Goal: Transaction & Acquisition: Purchase product/service

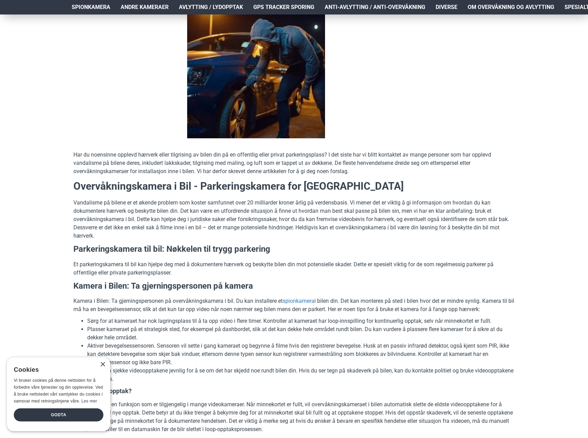
scroll to position [172, 0]
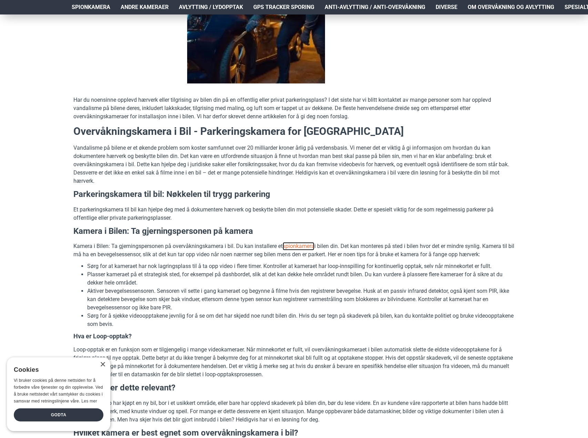
click at [300, 246] on link "spionkamera" at bounding box center [299, 246] width 32 height 8
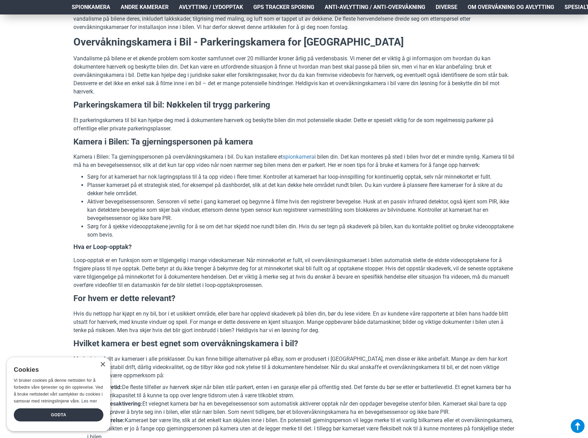
scroll to position [276, 0]
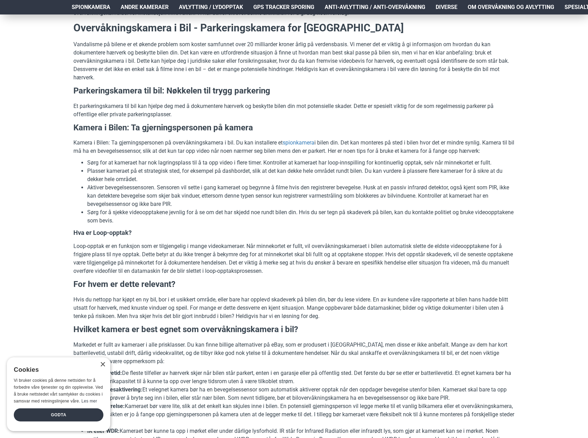
click at [104, 368] on div "× Cookies Vi bruker cookies på denne nettsiden for å forbedre våre tjenester og…" at bounding box center [58, 394] width 103 height 74
click at [103, 364] on div "×" at bounding box center [102, 364] width 5 height 5
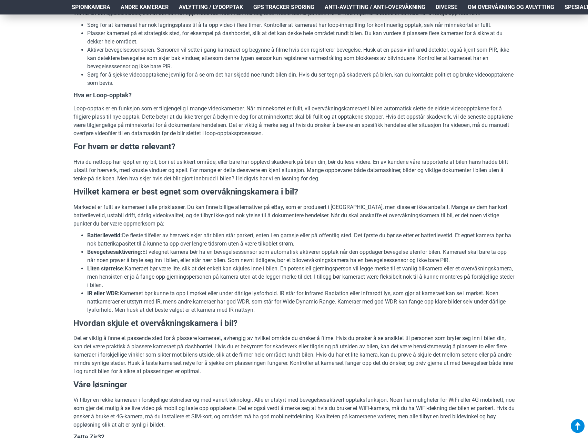
scroll to position [414, 0]
click at [44, 311] on div "Hjem Frakt 940 99 099 [GEOGRAPHIC_DATA] Registrere Konto Handlevogn 0 0 produkt…" at bounding box center [294, 398] width 588 height 1595
click at [43, 308] on div "Hjem Frakt 940 99 099 [GEOGRAPHIC_DATA] Registrere Konto Handlevogn 0 0 produkt…" at bounding box center [294, 398] width 588 height 1595
click at [42, 300] on div "Hjem Frakt 940 99 099 [GEOGRAPHIC_DATA] Registrere Konto Handlevogn 0 0 produkt…" at bounding box center [294, 398] width 588 height 1595
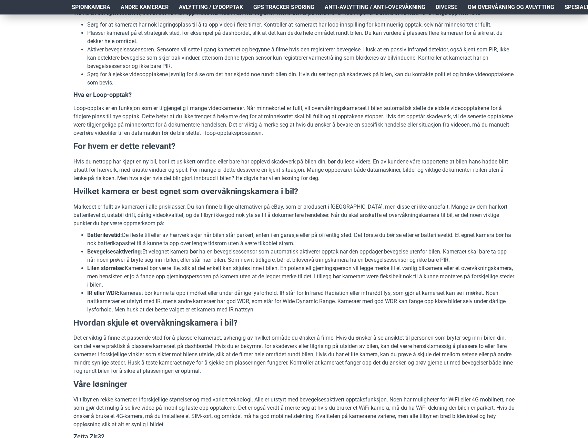
click at [43, 301] on div "Hjem Frakt 940 99 099 [GEOGRAPHIC_DATA] Registrere Konto Handlevogn 0 0 produkt…" at bounding box center [294, 398] width 588 height 1595
click at [42, 302] on div "Hjem Frakt 940 99 099 [GEOGRAPHIC_DATA] Registrere Konto Handlevogn 0 0 produkt…" at bounding box center [294, 398] width 588 height 1595
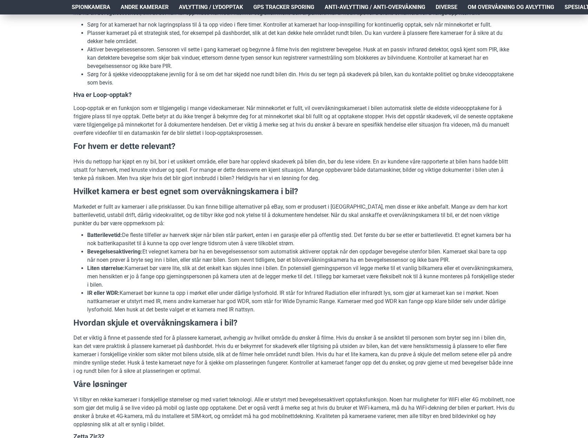
click at [42, 302] on div "Hjem Frakt 940 99 099 [GEOGRAPHIC_DATA] Registrere Konto Handlevogn 0 0 produkt…" at bounding box center [294, 398] width 588 height 1595
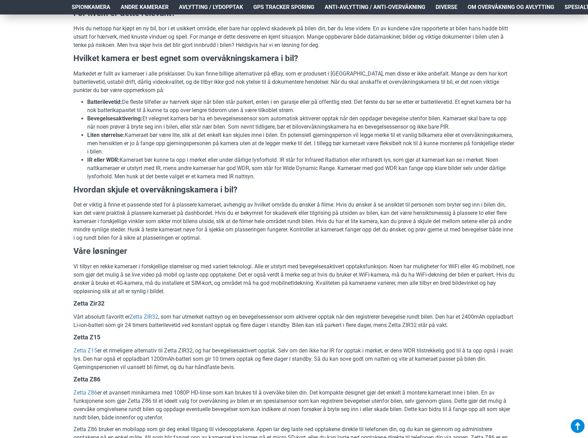
scroll to position [551, 0]
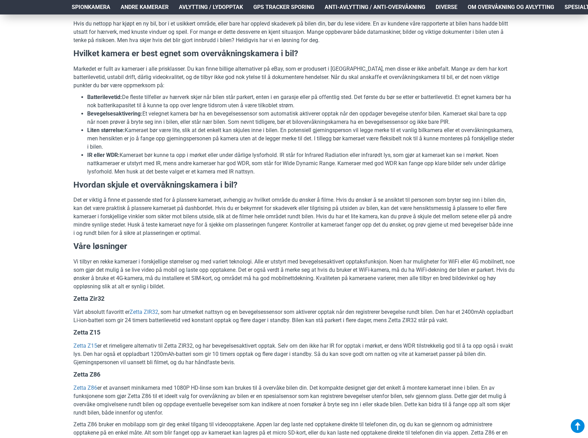
click at [42, 302] on div "Hjem Frakt 940 99 099 [GEOGRAPHIC_DATA] Registrere Konto Handlevogn 0 0 produkt…" at bounding box center [294, 260] width 588 height 1595
click at [175, 300] on h4 "Zetta Zir32" at bounding box center [293, 298] width 441 height 9
click at [174, 301] on h4 "Zetta Zir32" at bounding box center [293, 298] width 441 height 9
click at [155, 310] on link "Zetta ZIR32" at bounding box center [144, 312] width 29 height 8
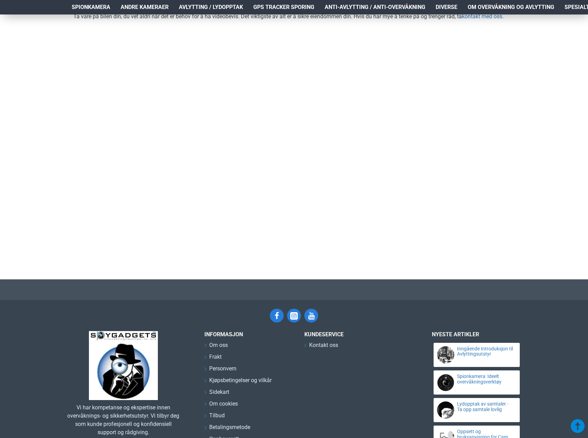
scroll to position [1172, 0]
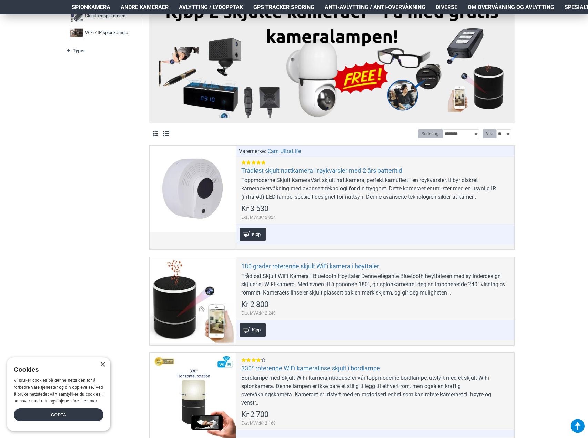
scroll to position [241, 0]
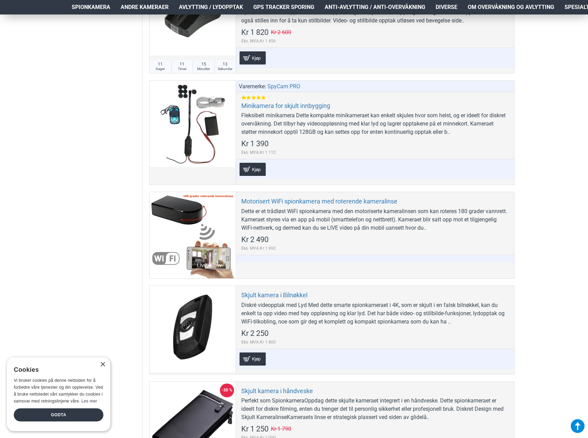
scroll to position [1861, 0]
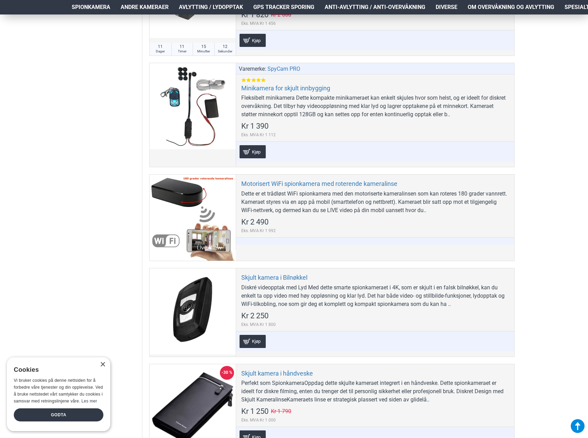
click at [71, 280] on aside "Filter Nullstill Pris Kr 998 Kr 6 400 Kr 998 Kr 6 400 Kr 998 — Kr 6 400 *******…" at bounding box center [105, 382] width 76 height 4265
click at [82, 274] on aside "Filter Nullstill Pris Kr 998 Kr 6 400 Kr 998 Kr 6 400 Kr 998 — Kr 6 400 *******…" at bounding box center [105, 382] width 76 height 4265
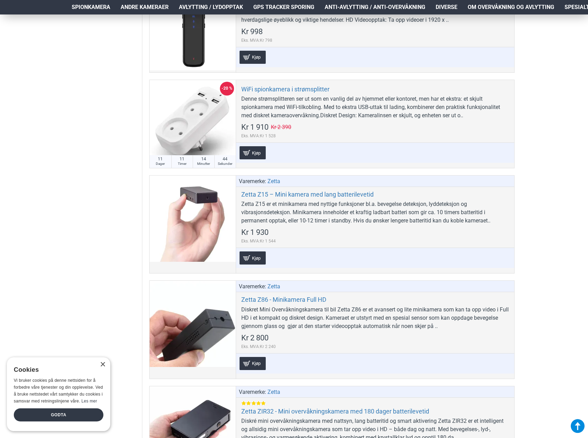
scroll to position [3240, 0]
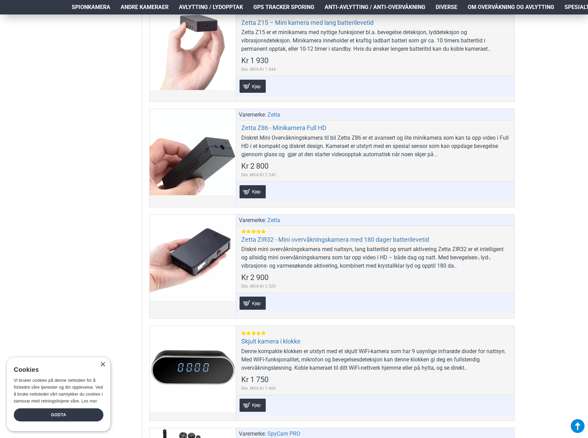
scroll to position [3447, 0]
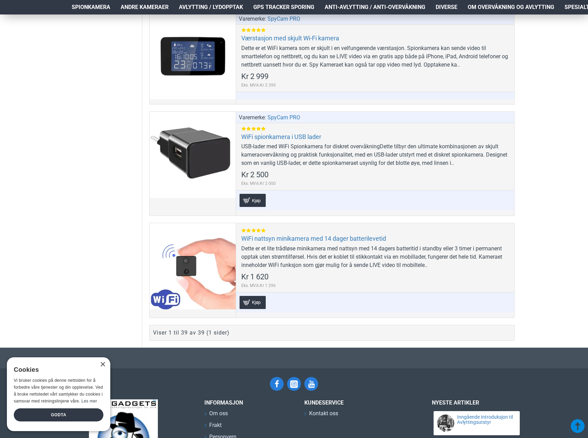
scroll to position [4032, 0]
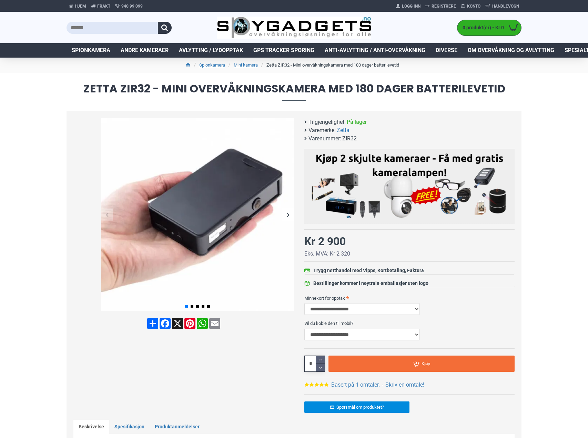
click at [290, 215] on div "Next slide" at bounding box center [288, 215] width 12 height 12
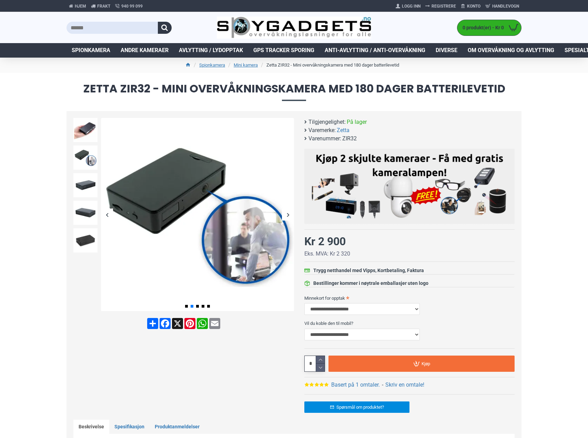
click at [290, 215] on div "Next slide" at bounding box center [288, 215] width 12 height 12
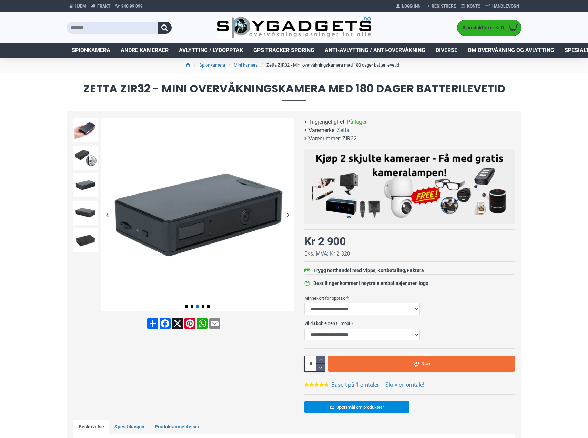
click at [290, 215] on div "Next slide" at bounding box center [288, 215] width 12 height 12
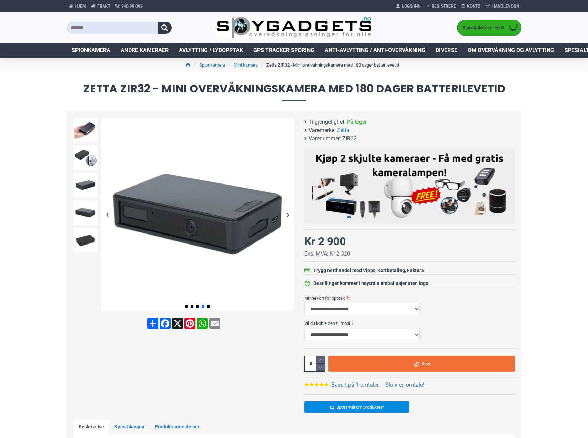
click at [290, 215] on div "Next slide" at bounding box center [288, 215] width 12 height 12
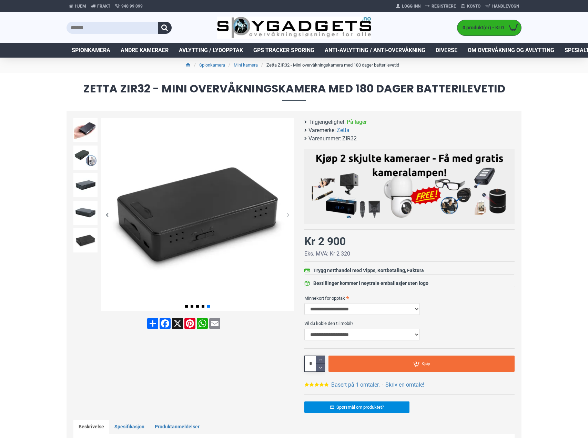
click at [290, 215] on div "Next slide" at bounding box center [288, 215] width 12 height 12
click at [287, 214] on div "Next slide" at bounding box center [288, 215] width 12 height 12
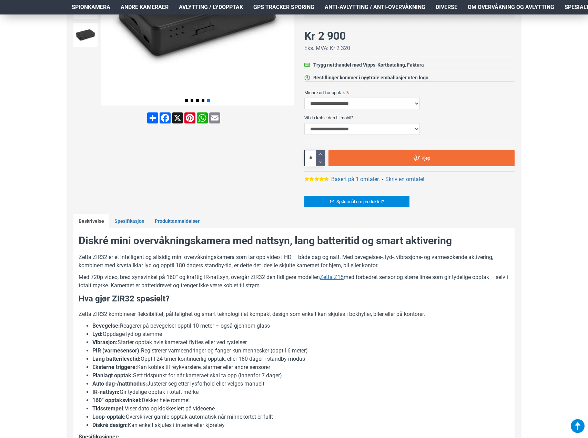
scroll to position [207, 0]
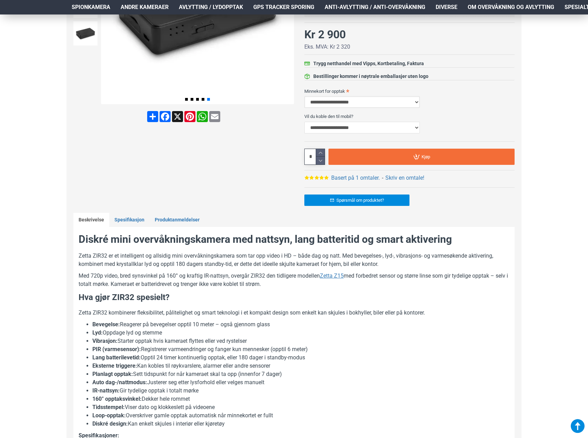
click at [376, 99] on select "**********" at bounding box center [361, 102] width 115 height 12
select select "***"
click at [304, 96] on select "**********" at bounding box center [361, 102] width 115 height 12
click at [371, 126] on select "**********" at bounding box center [361, 128] width 115 height 12
select select "***"
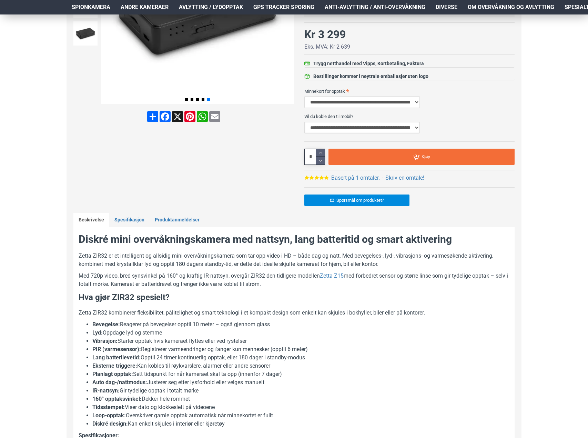
click at [304, 122] on select "**********" at bounding box center [361, 128] width 115 height 12
click at [263, 190] on div at bounding box center [183, 62] width 221 height 302
click at [261, 191] on div at bounding box center [183, 62] width 221 height 302
click at [260, 192] on div at bounding box center [183, 62] width 221 height 302
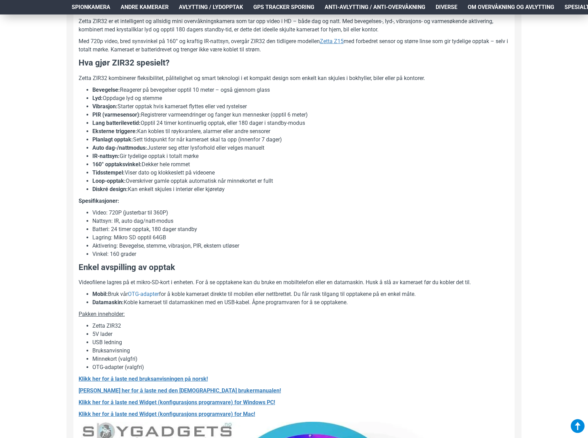
scroll to position [448, 0]
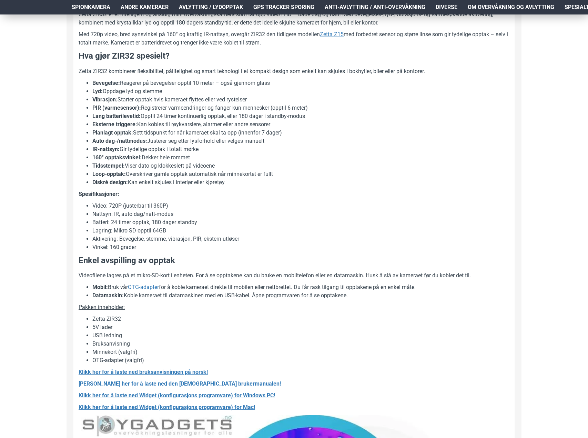
click at [266, 216] on li "Nattsyn: IR, auto dag/natt-modus" at bounding box center [300, 214] width 417 height 8
click at [266, 220] on li "Batteri: 24 timer opptak, 180 dager standby" at bounding box center [300, 222] width 417 height 8
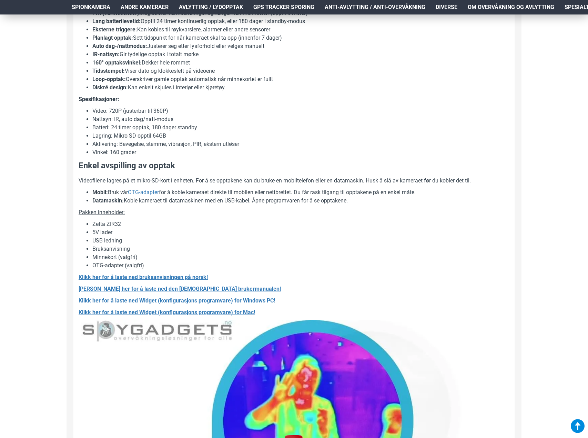
scroll to position [551, 0]
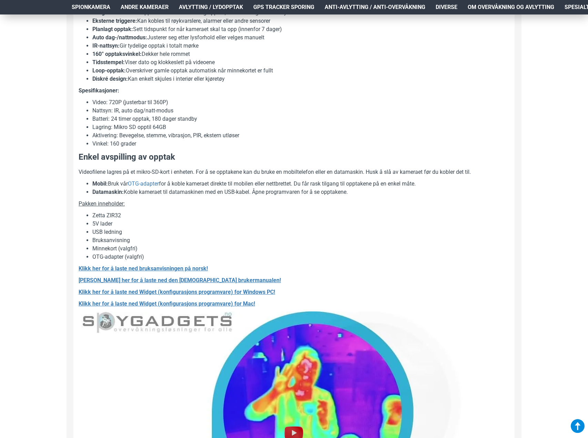
click at [266, 220] on li "5V lader" at bounding box center [300, 224] width 417 height 8
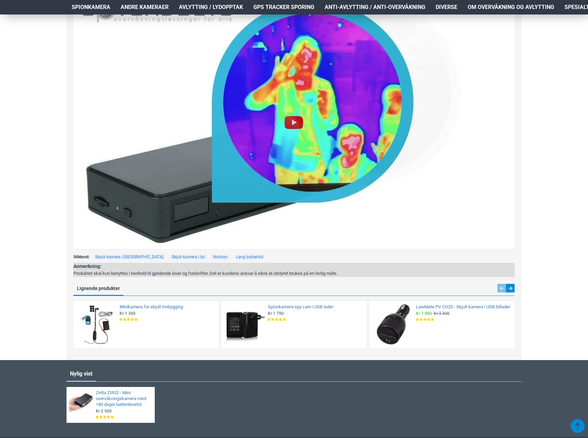
scroll to position [896, 0]
